Goal: Navigation & Orientation: Find specific page/section

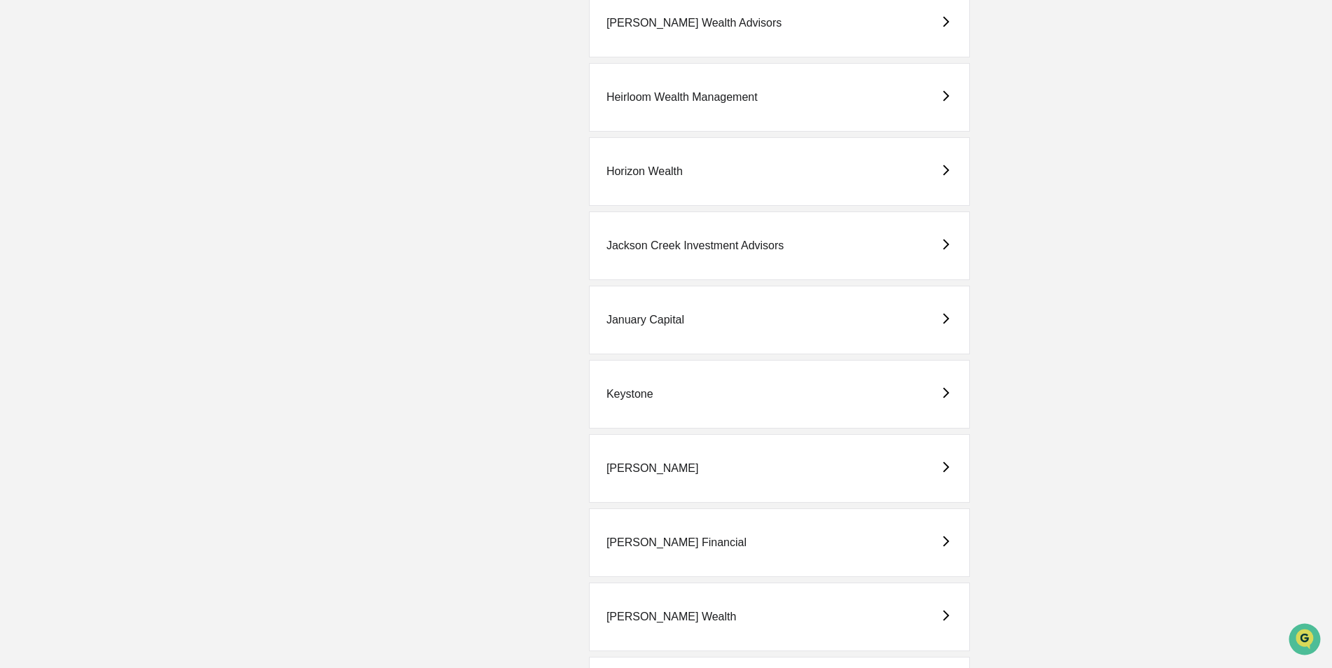
scroll to position [2031, 0]
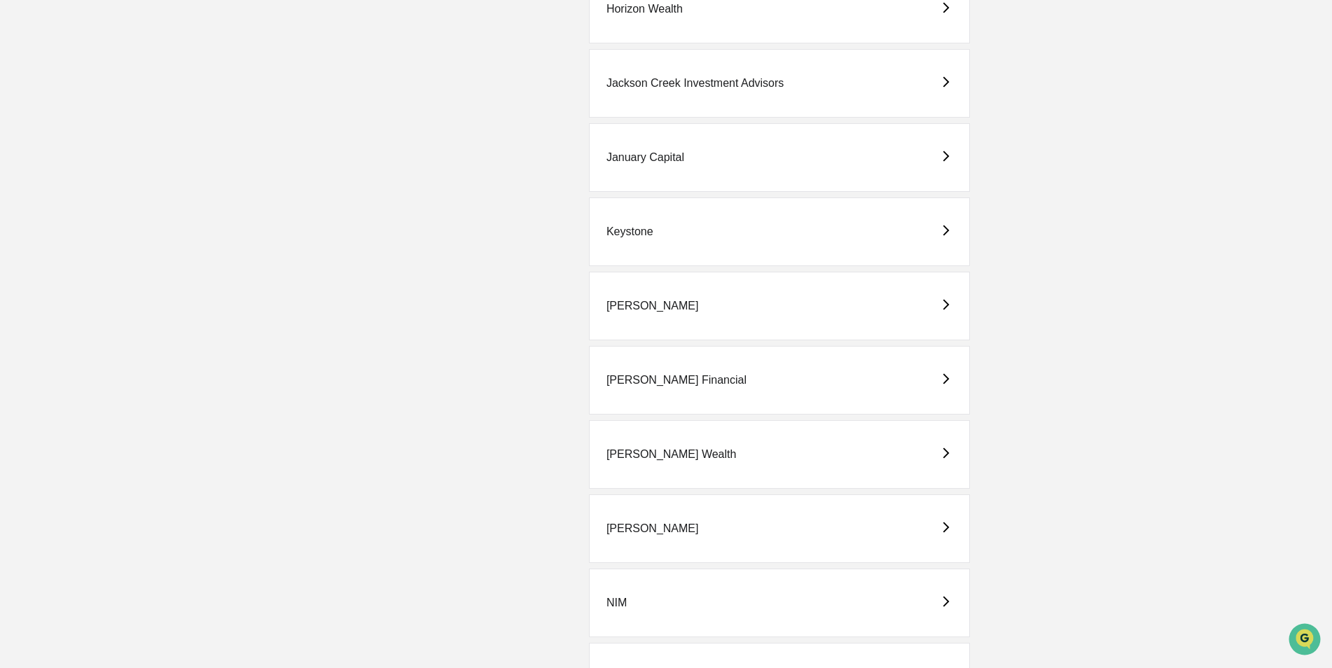
click at [627, 529] on div "[PERSON_NAME]" at bounding box center [652, 528] width 92 height 13
